Goal: Transaction & Acquisition: Purchase product/service

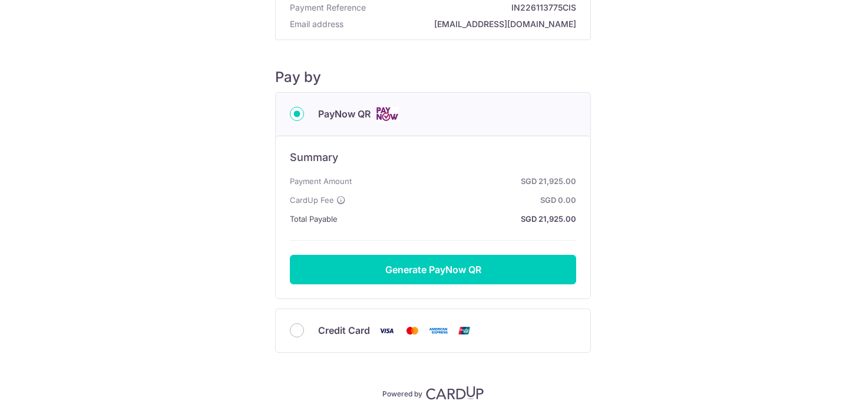
scroll to position [82, 0]
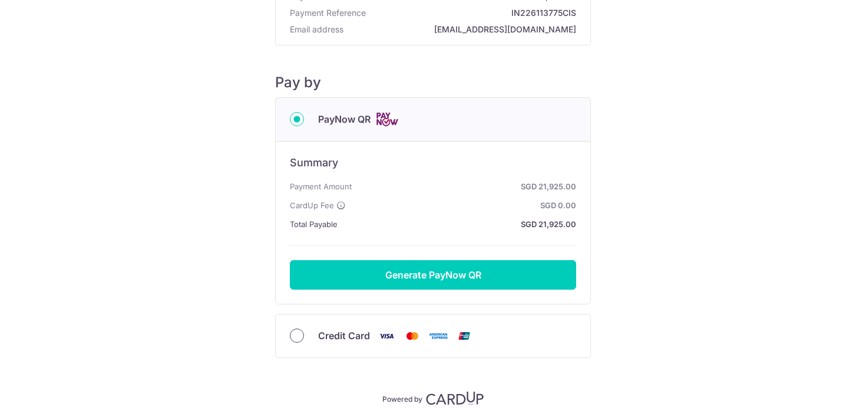
click at [293, 338] on input "Credit Card" at bounding box center [297, 335] width 14 height 14
radio input "true"
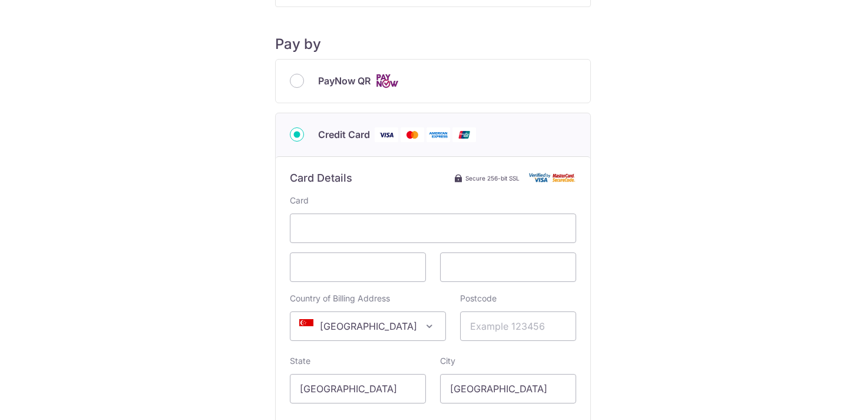
scroll to position [126, 0]
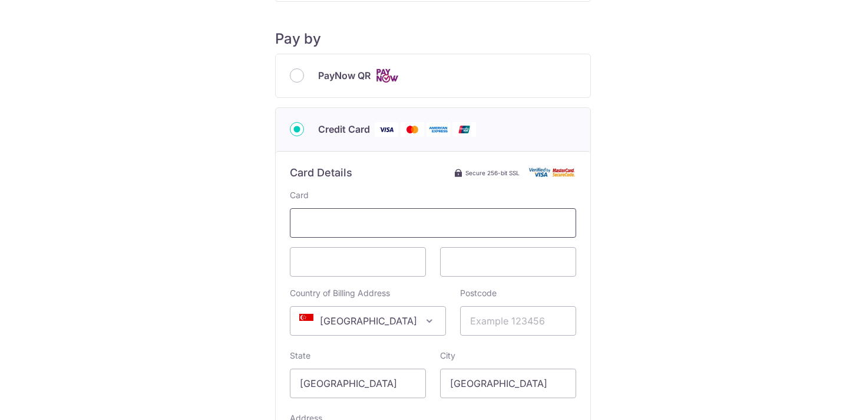
click at [361, 230] on span at bounding box center [433, 222] width 286 height 29
click at [424, 253] on span at bounding box center [358, 261] width 136 height 29
click at [496, 324] on input "Postcode" at bounding box center [518, 320] width 116 height 29
type input "127162"
click at [687, 350] on div "Payment Details Payment Amount SGD 21,925.00 Payment Reference IN226113775CIS E…" at bounding box center [433, 229] width 810 height 673
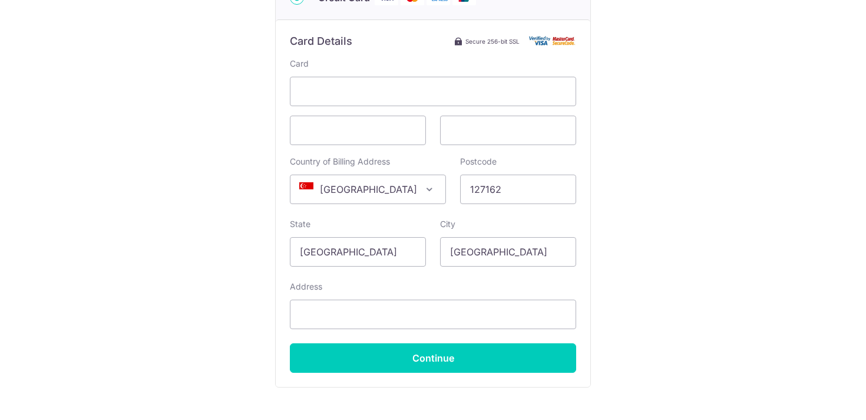
scroll to position [327, 0]
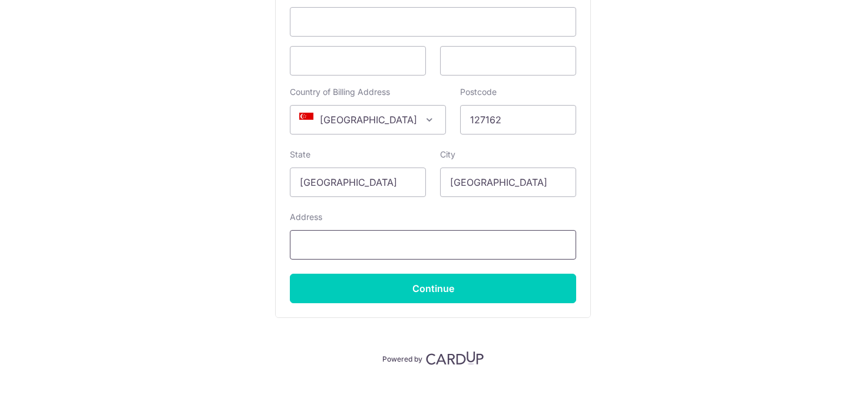
click at [449, 240] on input "Address" at bounding box center [433, 244] width 286 height 29
click at [390, 248] on input "[STREET_ADDRESS]" at bounding box center [433, 244] width 286 height 29
click at [507, 246] on input "[STREET_ADDRESS] The [GEOGRAPHIC_DATA], #16-27" at bounding box center [433, 244] width 286 height 29
click at [386, 244] on input "[STREET_ADDRESS] The [GEOGRAPHIC_DATA], 16-27" at bounding box center [433, 244] width 286 height 29
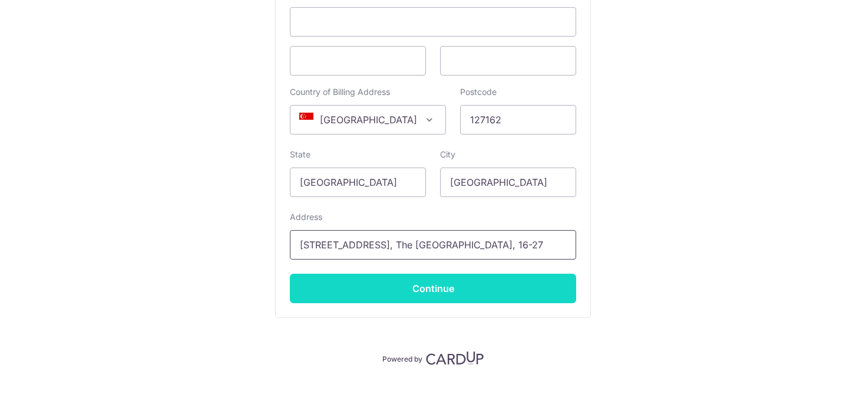
type input "[STREET_ADDRESS], The [GEOGRAPHIC_DATA], 16-27"
click at [418, 280] on input "Continue" at bounding box center [433, 287] width 286 height 29
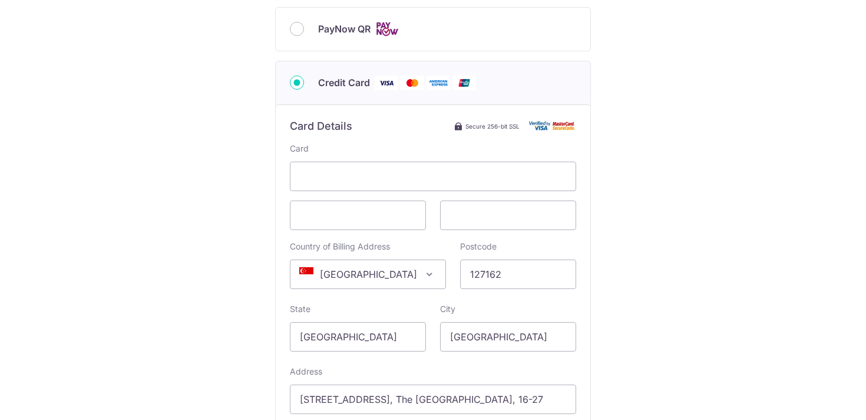
type input "**** 4467"
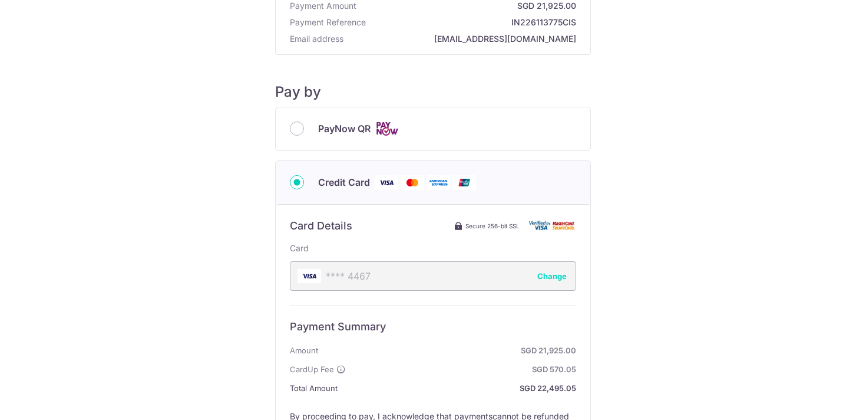
scroll to position [0, 0]
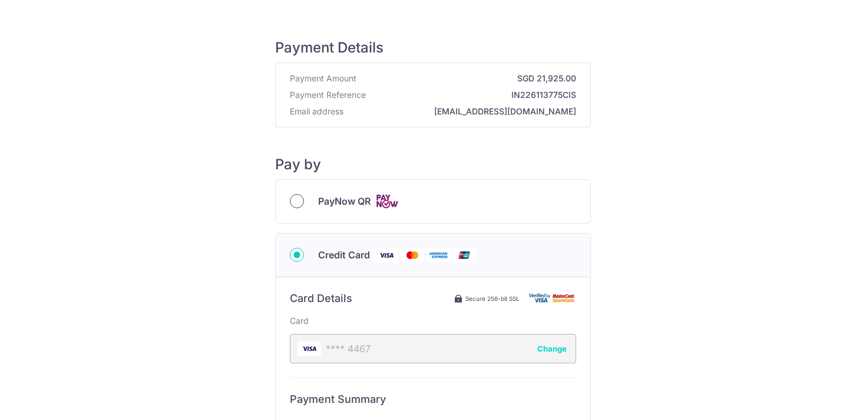
click at [295, 197] on input "PayNow QR" at bounding box center [297, 201] width 14 height 14
radio input "true"
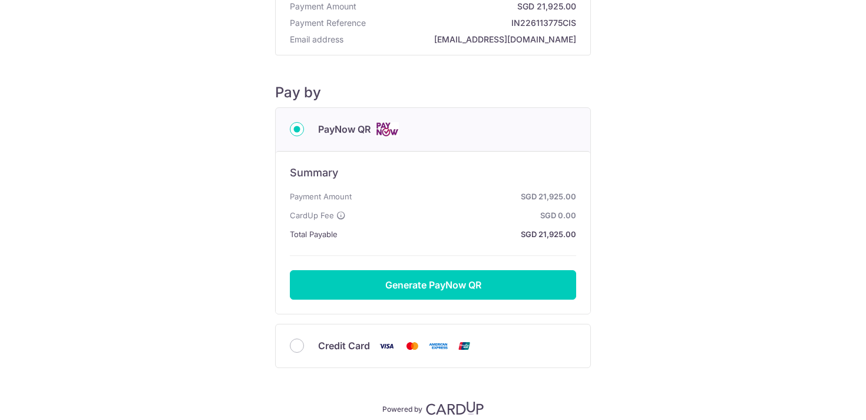
scroll to position [78, 0]
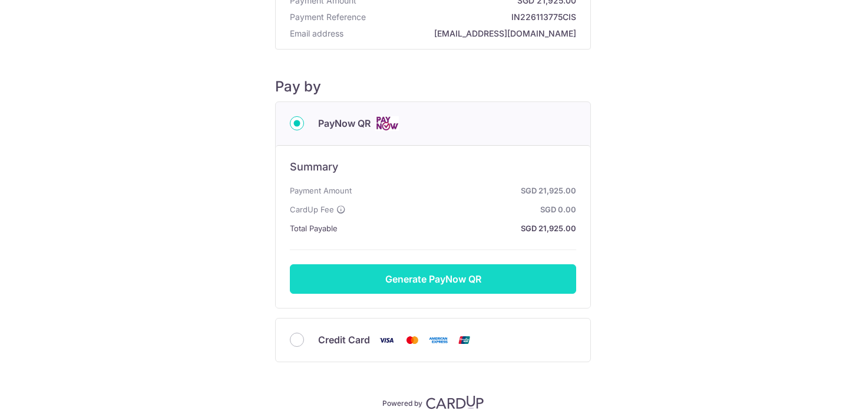
click at [391, 284] on button "Generate PayNow QR" at bounding box center [433, 278] width 286 height 29
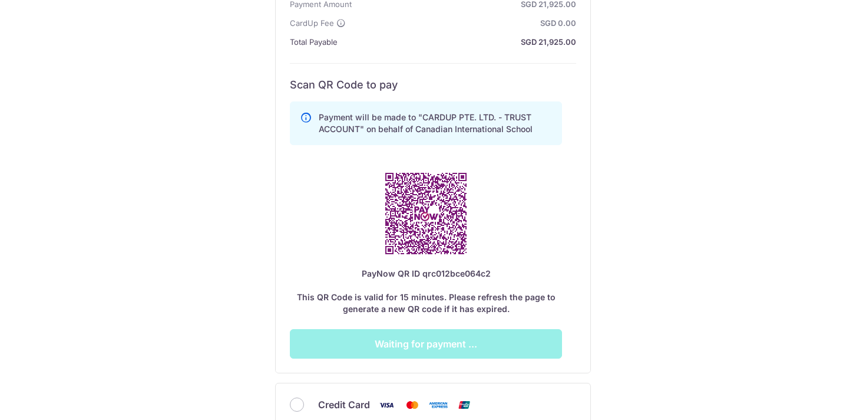
scroll to position [273, 0]
